Goal: Task Accomplishment & Management: Complete application form

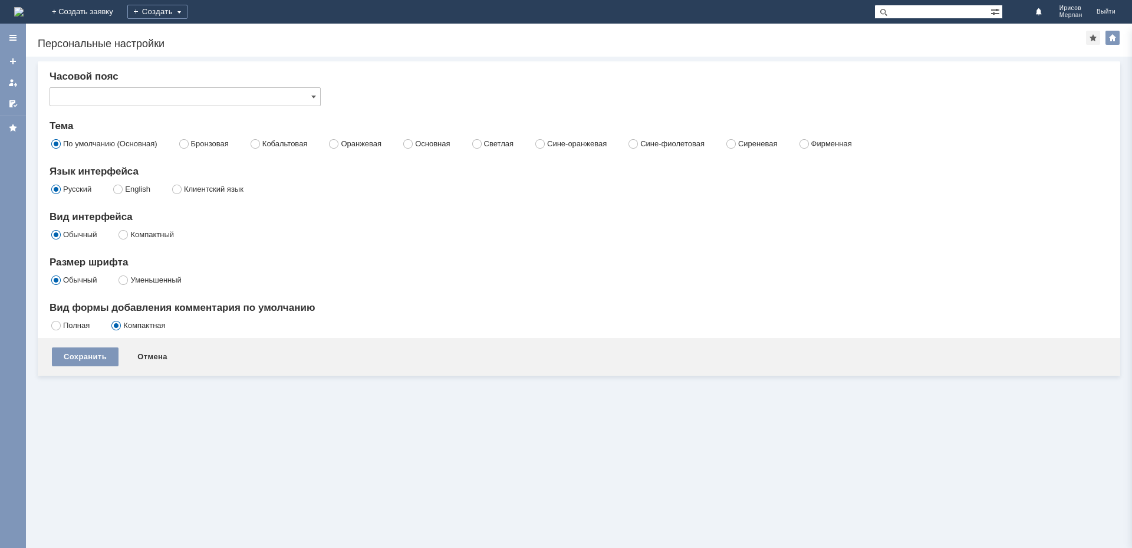
type input "[не указано]"
click at [120, 21] on link "+ Создать заявку" at bounding box center [82, 12] width 75 height 24
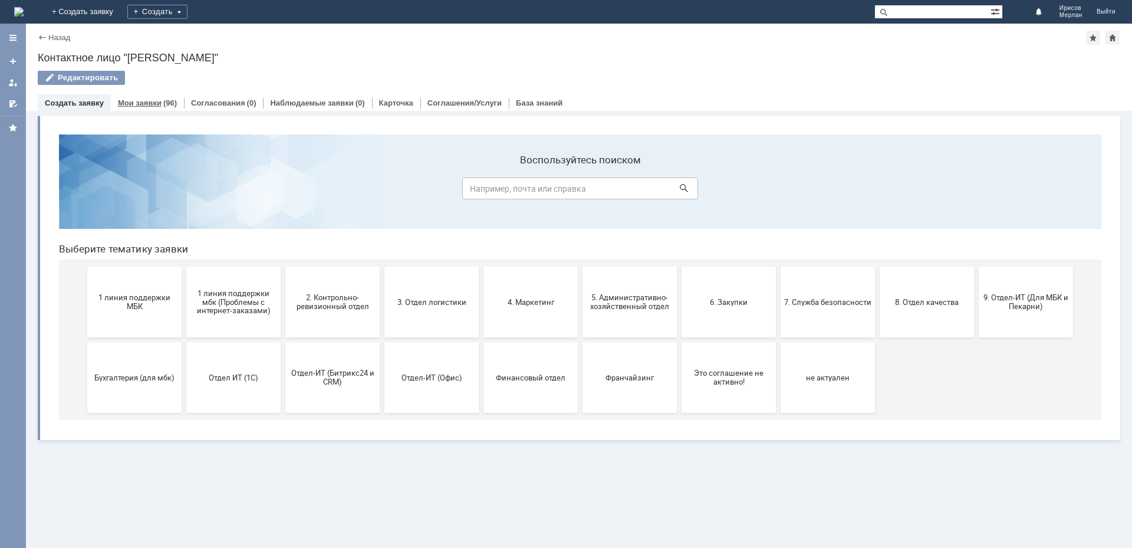
click at [164, 103] on div "(96)" at bounding box center [170, 102] width 14 height 9
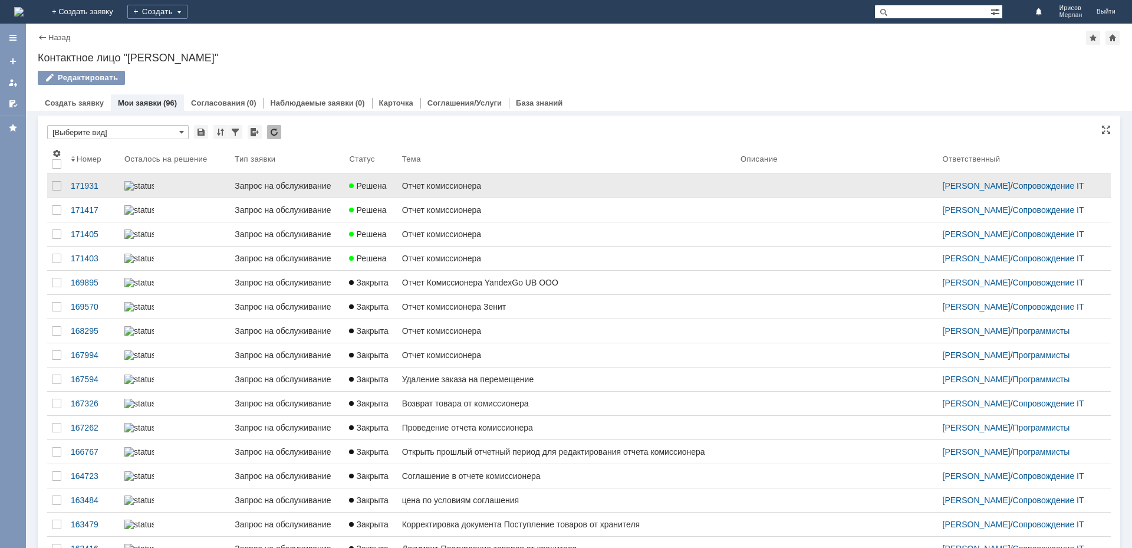
click at [291, 184] on div "Запрос на обслуживание" at bounding box center [287, 185] width 105 height 9
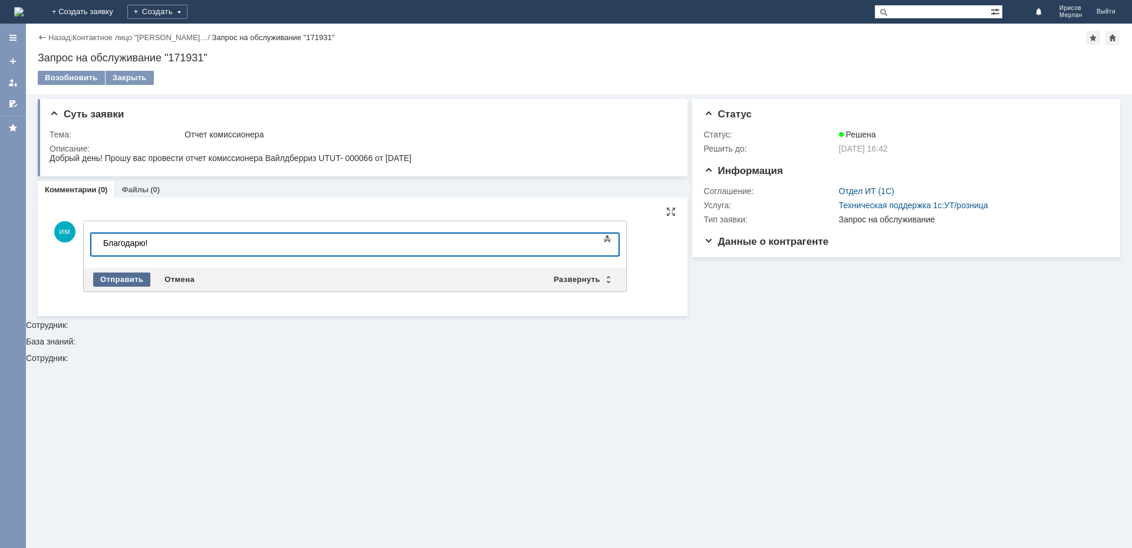
click at [113, 278] on div "Отправить" at bounding box center [121, 279] width 57 height 14
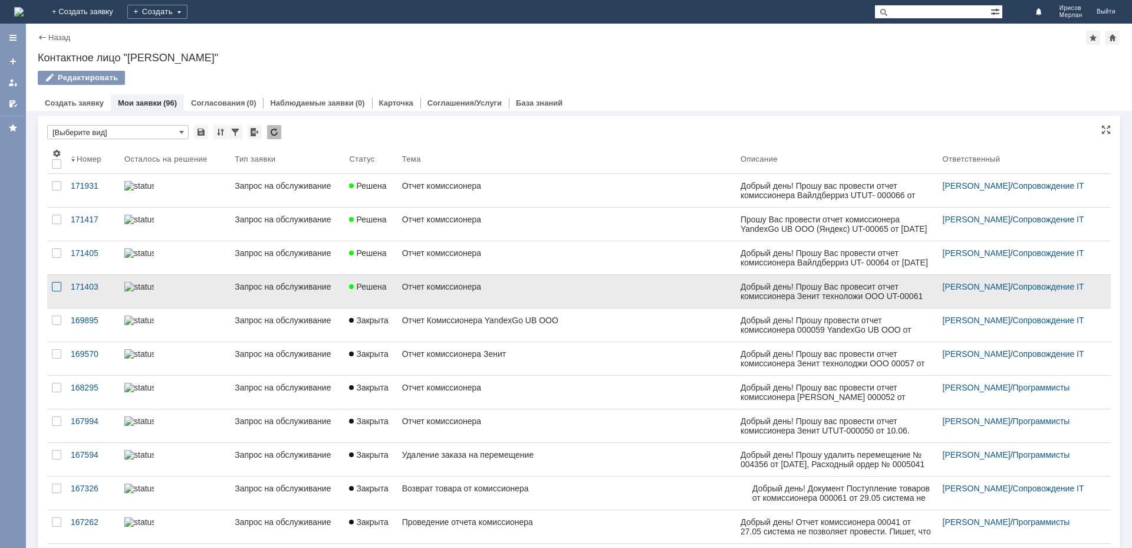
click at [53, 224] on div at bounding box center [56, 219] width 9 height 9
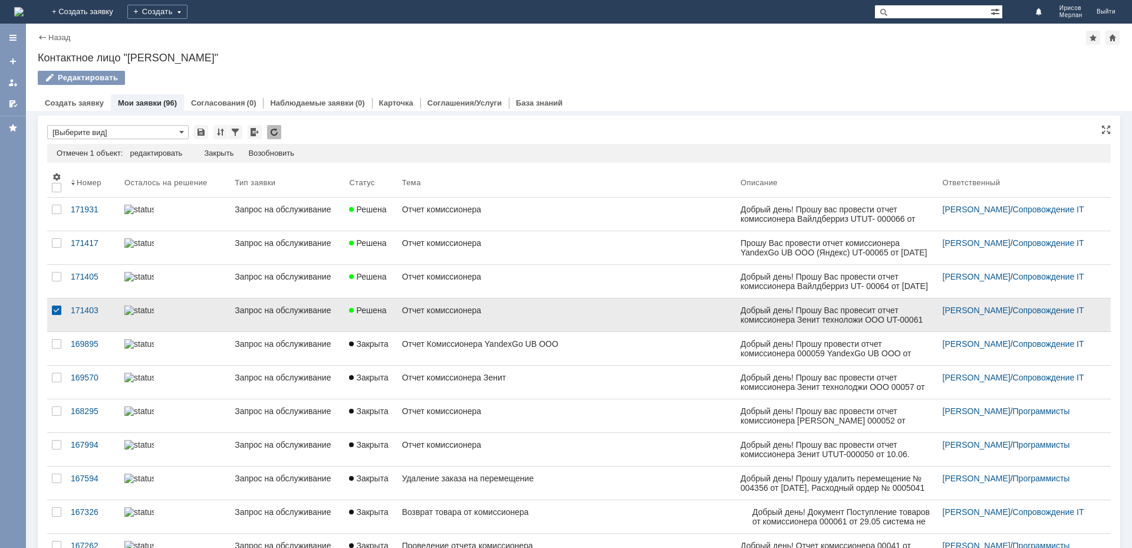
click at [58, 313] on div at bounding box center [56, 309] width 9 height 9
